Goal: Task Accomplishment & Management: Manage account settings

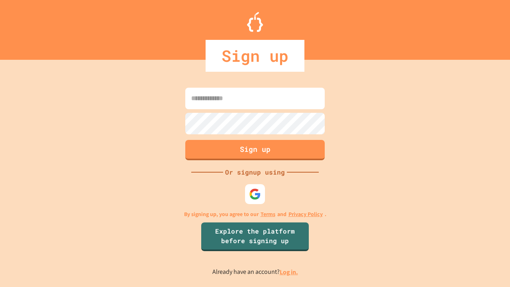
click at [289, 272] on link "Log in." at bounding box center [289, 272] width 18 height 8
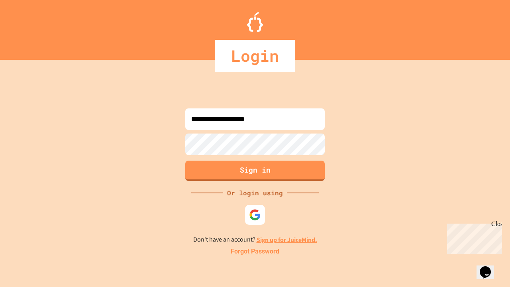
type input "**********"
